Goal: Transaction & Acquisition: Purchase product/service

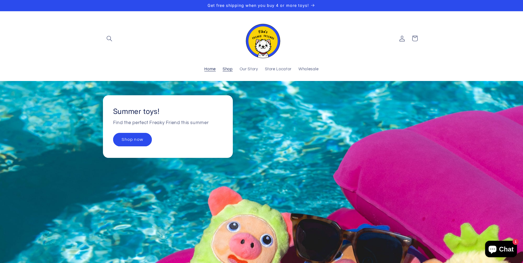
click at [230, 68] on span "Shop" at bounding box center [228, 69] width 10 height 5
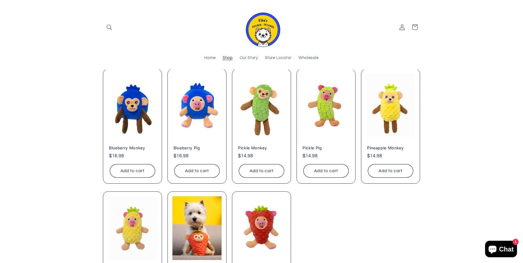
scroll to position [61, 0]
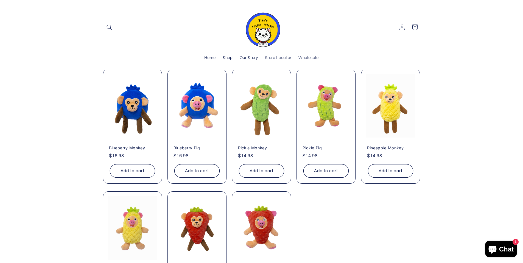
click at [246, 59] on span "Our Story" at bounding box center [249, 57] width 18 height 5
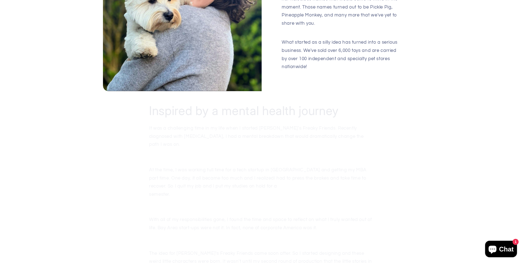
scroll to position [196, 0]
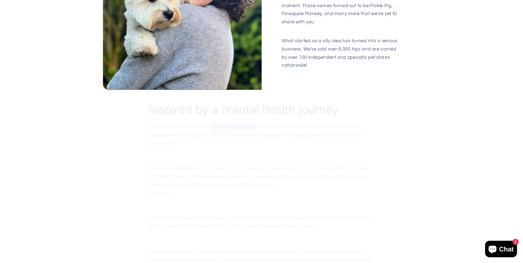
drag, startPoint x: 225, startPoint y: 121, endPoint x: 254, endPoint y: 126, distance: 29.5
click at [254, 126] on p "It was a challenging time in my life when I started Fika's Freaky Friends. Rece…" at bounding box center [261, 130] width 225 height 24
click at [255, 129] on p "It was a challenging time in my life when I started Fika's Freaky Friends. Rece…" at bounding box center [261, 130] width 225 height 24
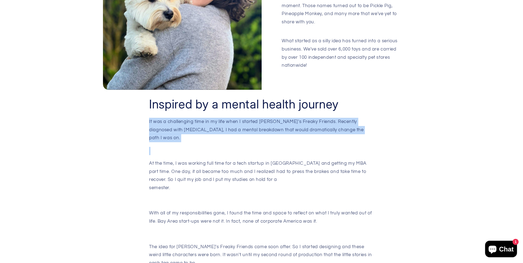
click at [255, 129] on p "It was a challenging time in my life when I started Fika's Freaky Friends. Rece…" at bounding box center [261, 130] width 225 height 24
click at [236, 115] on div "Inspired by a mental health journey It was a challenging time in my life when I…" at bounding box center [261, 223] width 225 height 254
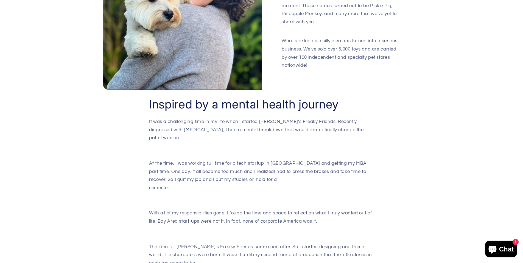
click at [228, 127] on p "It was a challenging time in my life when I started Fika's Freaky Friends. Rece…" at bounding box center [261, 130] width 225 height 24
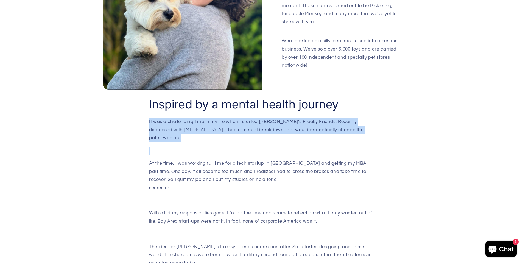
click at [228, 127] on p "It was a challenging time in my life when I started Fika's Freaky Friends. Rece…" at bounding box center [261, 130] width 225 height 24
click at [248, 130] on p "It was a challenging time in my life when I started Fika's Freaky Friends. Rece…" at bounding box center [261, 130] width 225 height 24
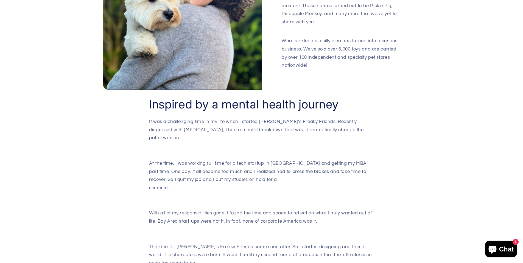
scroll to position [244, 0]
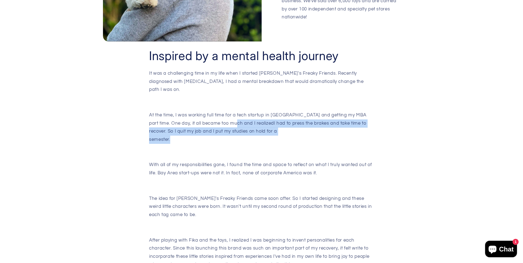
drag, startPoint x: 247, startPoint y: 112, endPoint x: 324, endPoint y: 128, distance: 78.6
click at [324, 128] on p "At the time, I was working full time for a tech startup in San Francisco and ge…" at bounding box center [261, 127] width 225 height 32
click at [280, 115] on p "At the time, I was working full time for a tech startup in San Francisco and ge…" at bounding box center [261, 127] width 225 height 32
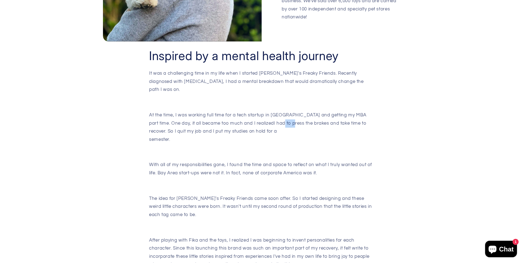
click at [280, 115] on p "At the time, I was working full time for a tech startup in San Francisco and ge…" at bounding box center [261, 127] width 225 height 32
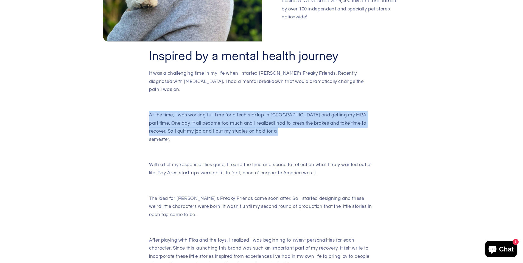
click at [280, 115] on p "At the time, I was working full time for a tech startup in San Francisco and ge…" at bounding box center [261, 127] width 225 height 32
click at [251, 117] on p "At the time, I was working full time for a tech startup in San Francisco and ge…" at bounding box center [261, 127] width 225 height 32
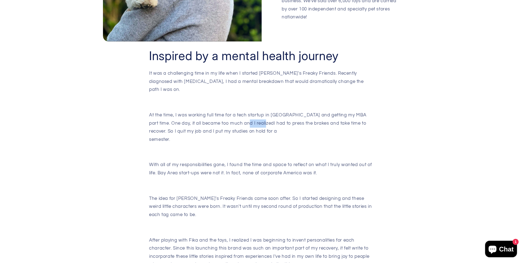
click at [251, 117] on p "At the time, I was working full time for a tech startup in San Francisco and ge…" at bounding box center [261, 127] width 225 height 32
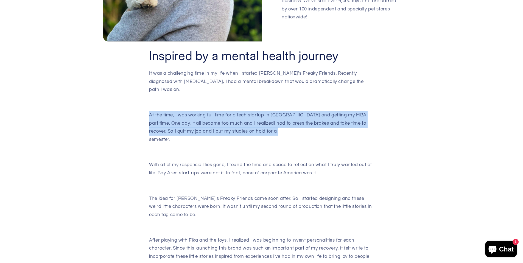
click at [251, 125] on p "At the time, I was working full time for a tech startup in San Francisco and ge…" at bounding box center [261, 127] width 225 height 32
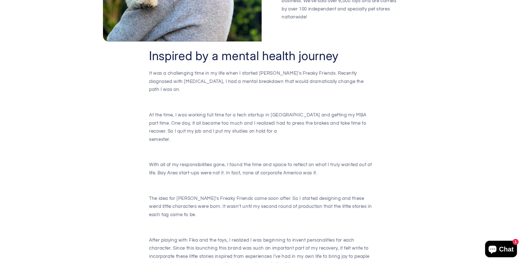
click at [242, 119] on p "At the time, I was working full time for a tech startup in San Francisco and ge…" at bounding box center [261, 127] width 225 height 32
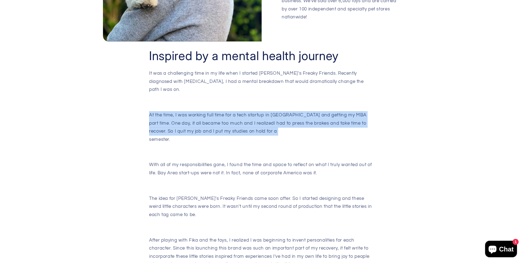
click at [242, 119] on p "At the time, I was working full time for a tech startup in San Francisco and ge…" at bounding box center [261, 127] width 225 height 32
click at [245, 123] on p "At the time, I was working full time for a tech startup in San Francisco and ge…" at bounding box center [261, 127] width 225 height 32
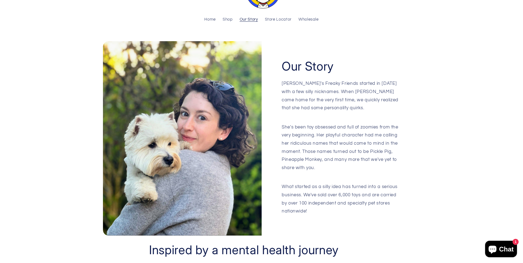
scroll to position [0, 0]
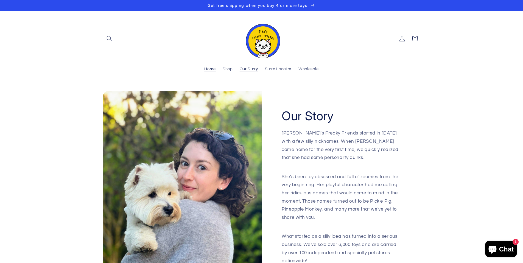
click at [212, 71] on span "Home" at bounding box center [210, 69] width 12 height 5
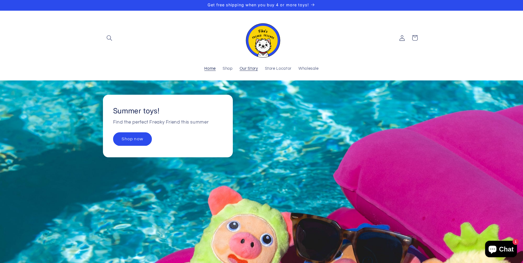
scroll to position [1, 0]
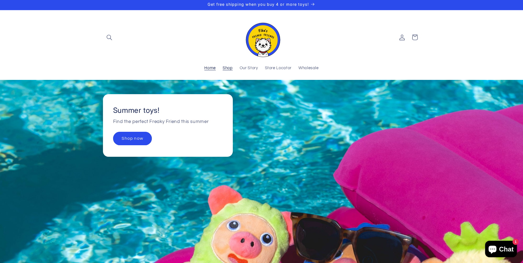
click at [227, 67] on span "Shop" at bounding box center [228, 68] width 10 height 5
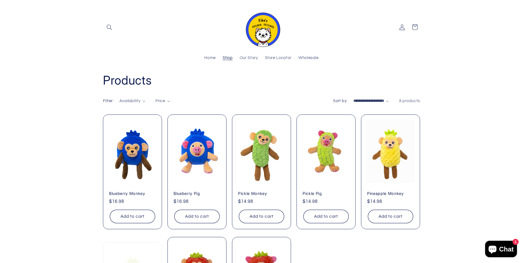
scroll to position [15, 0]
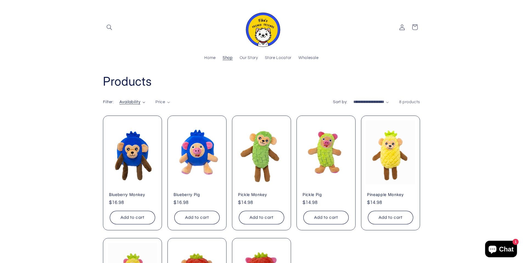
click at [131, 99] on div "Availability" at bounding box center [129, 102] width 21 height 6
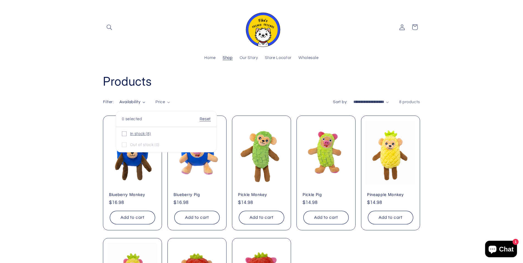
click at [142, 134] on span "In stock (8)" at bounding box center [140, 134] width 21 height 5
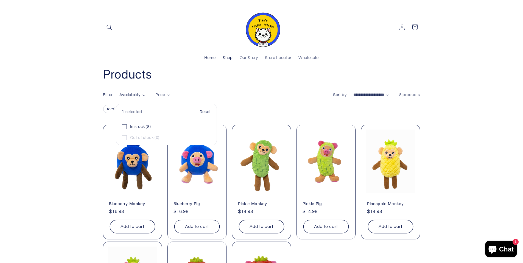
scroll to position [23, 0]
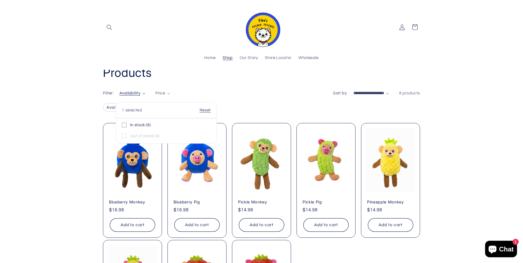
click at [145, 90] on summary "Availability" at bounding box center [132, 93] width 26 height 6
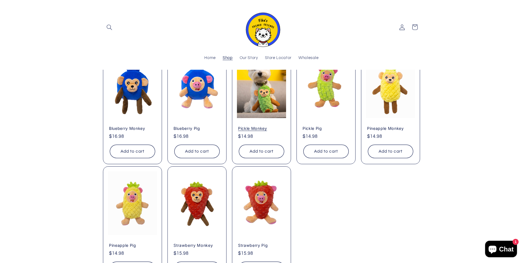
scroll to position [125, 0]
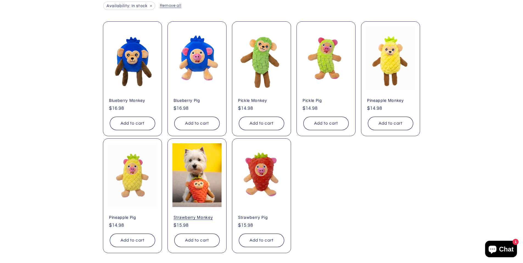
click at [211, 215] on link "Strawberry Monkey" at bounding box center [197, 217] width 47 height 5
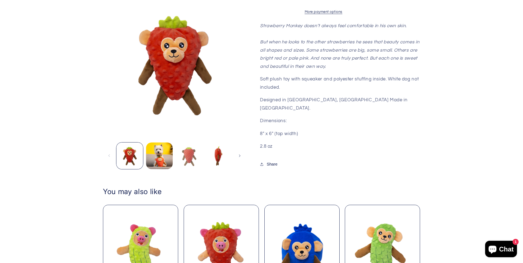
click at [185, 147] on button "Load image 3 in gallery view" at bounding box center [188, 156] width 27 height 27
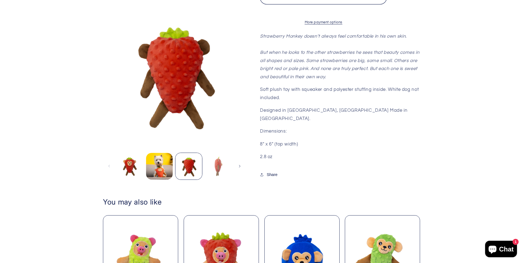
click at [223, 162] on button "Load image 4 in gallery view" at bounding box center [218, 166] width 27 height 27
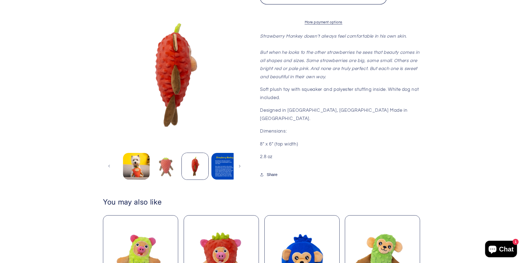
scroll to position [0, 29]
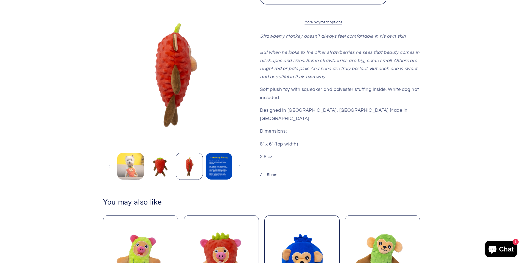
click at [133, 162] on button "Load image 2 in gallery view" at bounding box center [130, 166] width 27 height 27
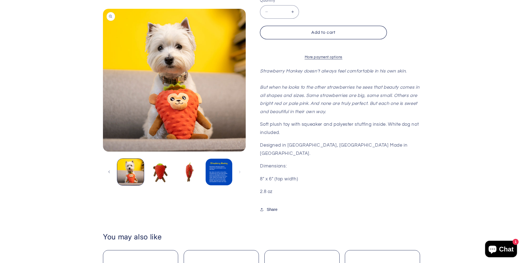
scroll to position [0, 0]
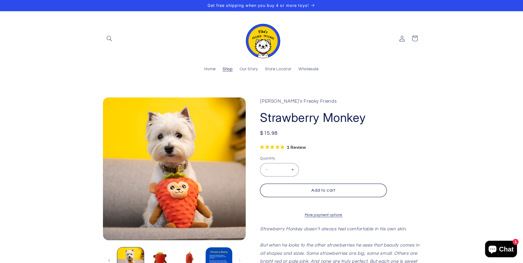
click at [228, 70] on span "Shop" at bounding box center [228, 69] width 10 height 5
